Goal: Navigation & Orientation: Find specific page/section

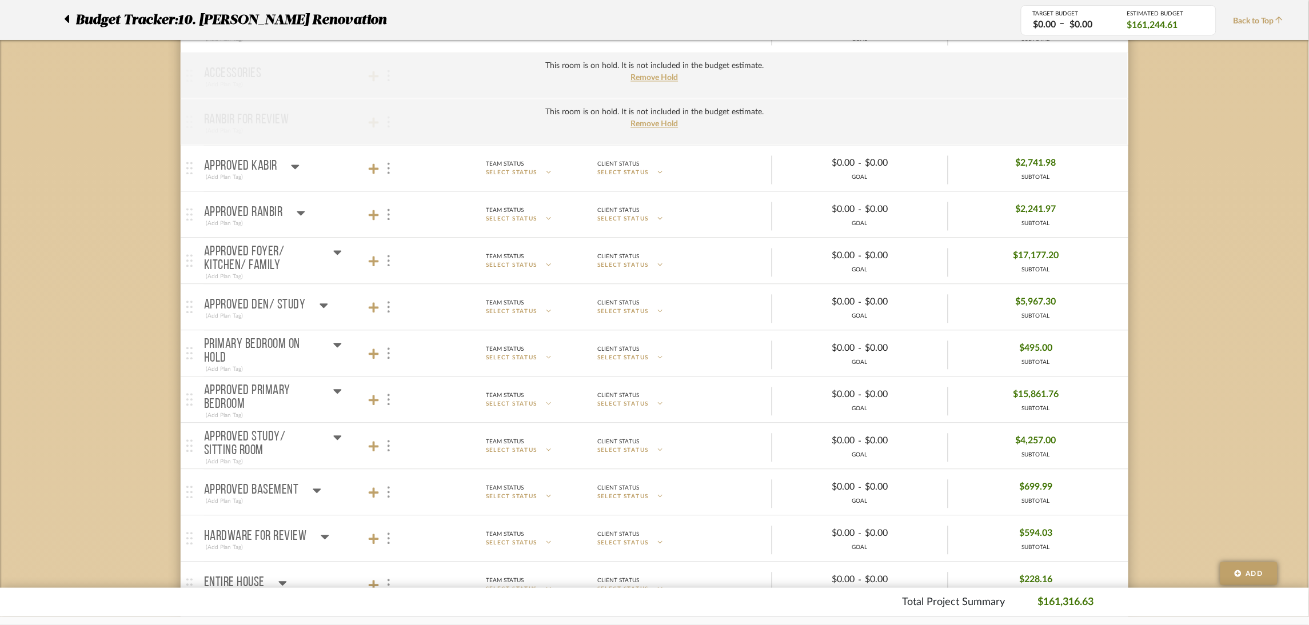
scroll to position [771, 0]
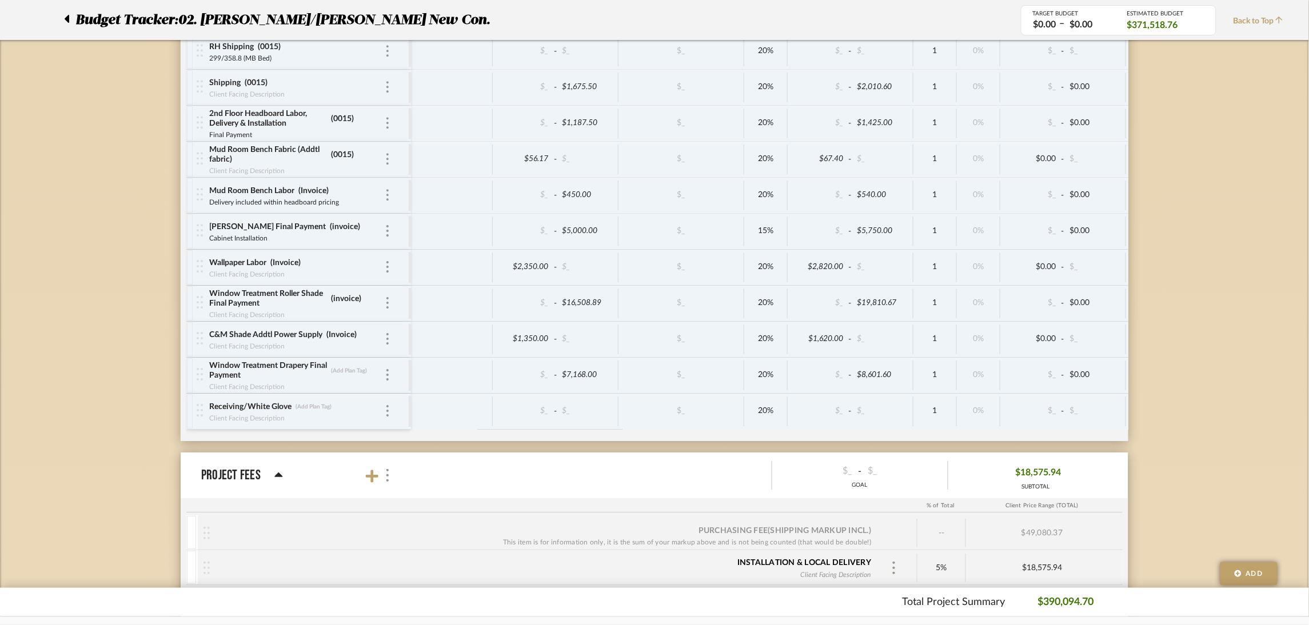
scroll to position [3087, 0]
